Goal: Check status: Check status

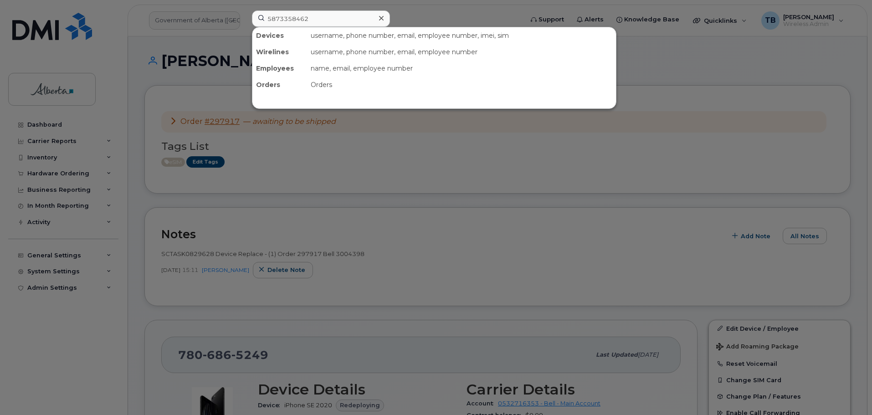
type input "5873358462"
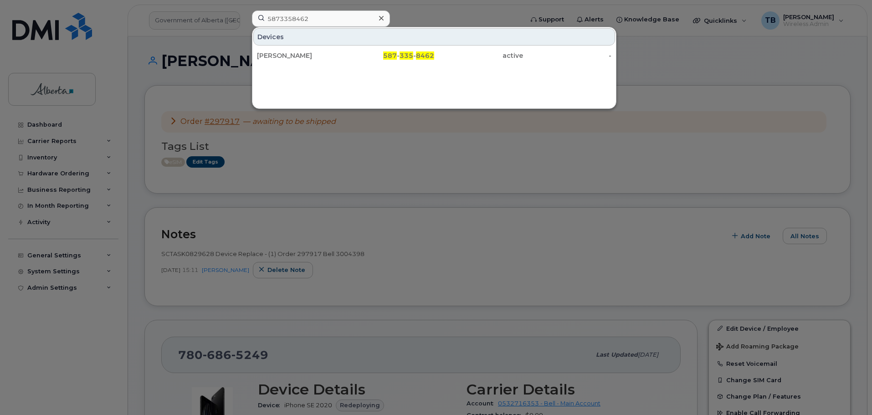
drag, startPoint x: 274, startPoint y: 56, endPoint x: 297, endPoint y: 74, distance: 29.8
click at [274, 56] on div "[PERSON_NAME]" at bounding box center [301, 55] width 89 height 9
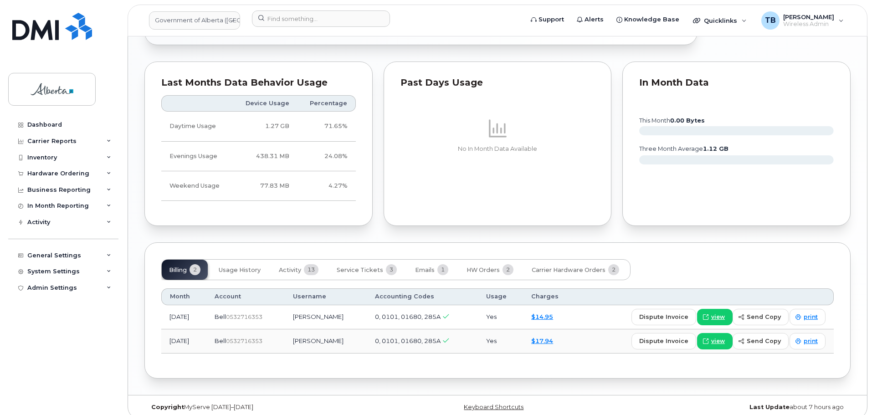
scroll to position [671, 0]
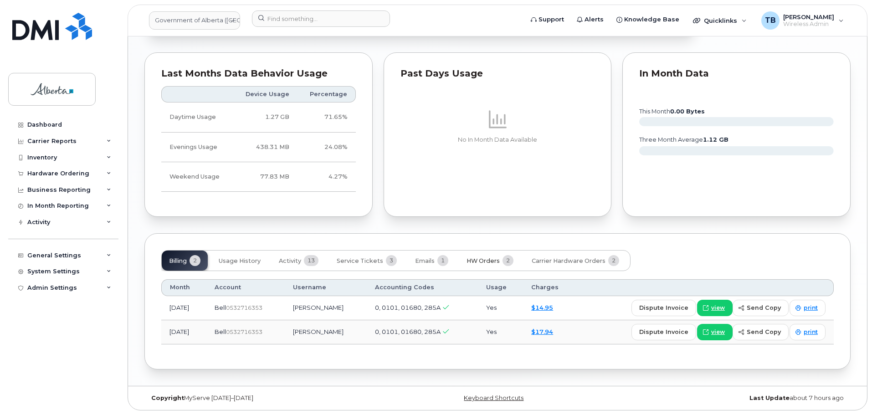
click at [472, 261] on span "HW Orders" at bounding box center [482, 260] width 33 height 7
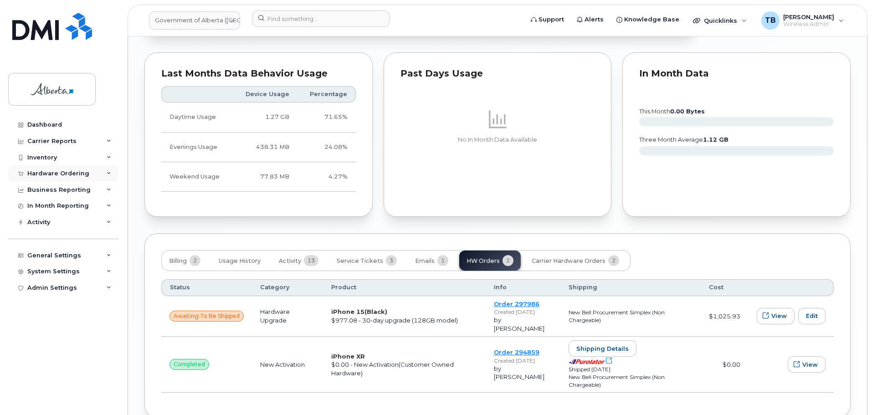
click at [62, 173] on div "Hardware Ordering" at bounding box center [58, 173] width 62 height 7
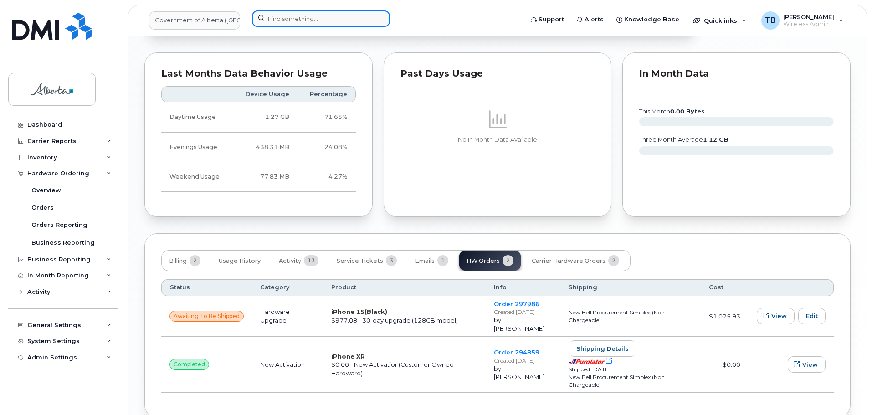
click at [297, 18] on input at bounding box center [321, 18] width 138 height 16
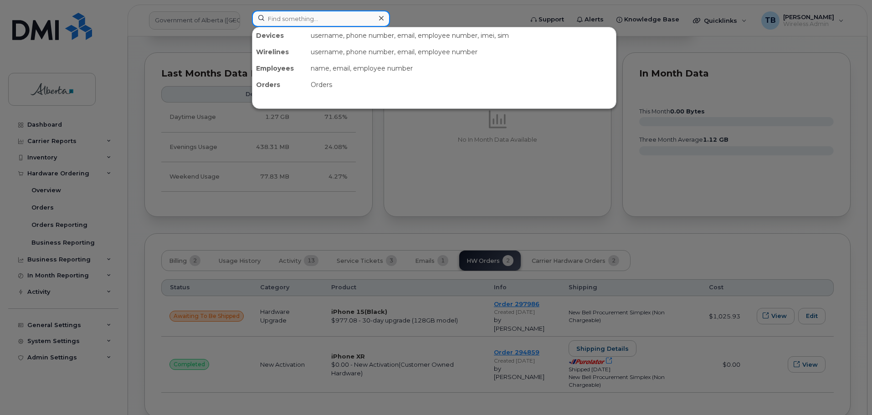
paste input "7805499287"
type input "7805499287"
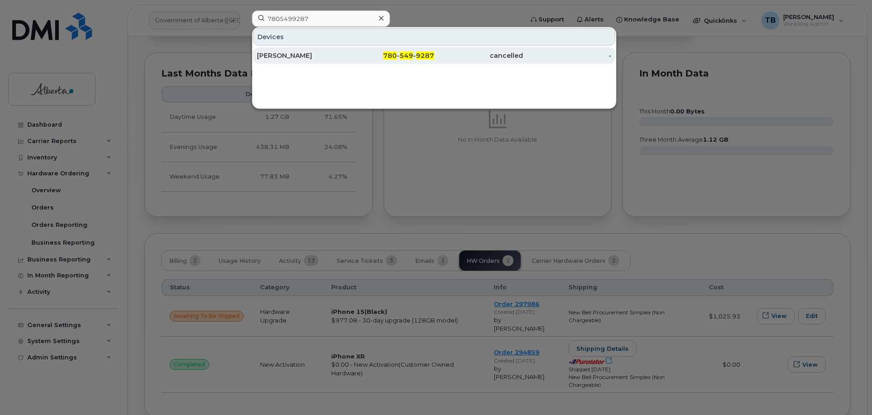
click at [346, 50] on div "Glenn Jensen" at bounding box center [390, 55] width 89 height 16
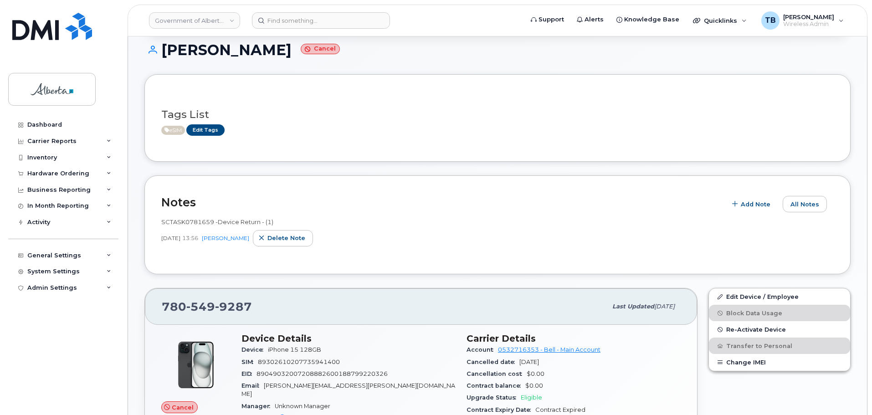
scroll to position [91, 0]
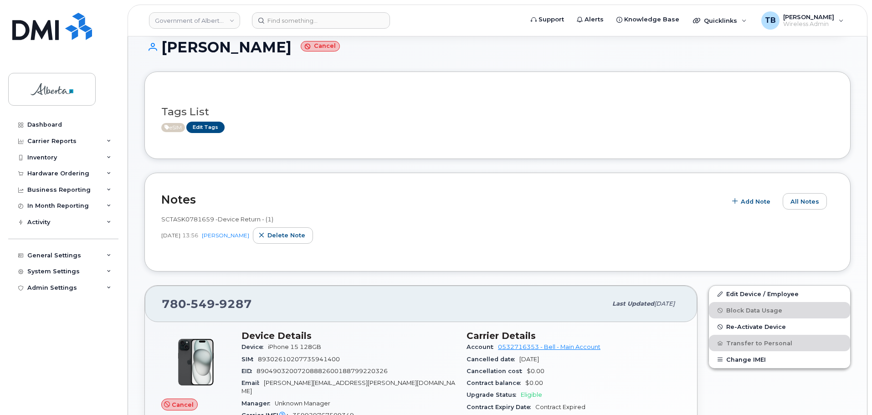
click at [182, 215] on span "SCTASK0781659 -Device Return - (1)" at bounding box center [217, 218] width 112 height 7
click at [181, 223] on div "SCTASK0781659 -Device Return - (1)" at bounding box center [497, 219] width 672 height 9
click at [179, 221] on span "SCTASK0781659 -Device Return - (1)" at bounding box center [217, 218] width 112 height 7
copy span "SCTASK0781659"
